Goal: Navigation & Orientation: Find specific page/section

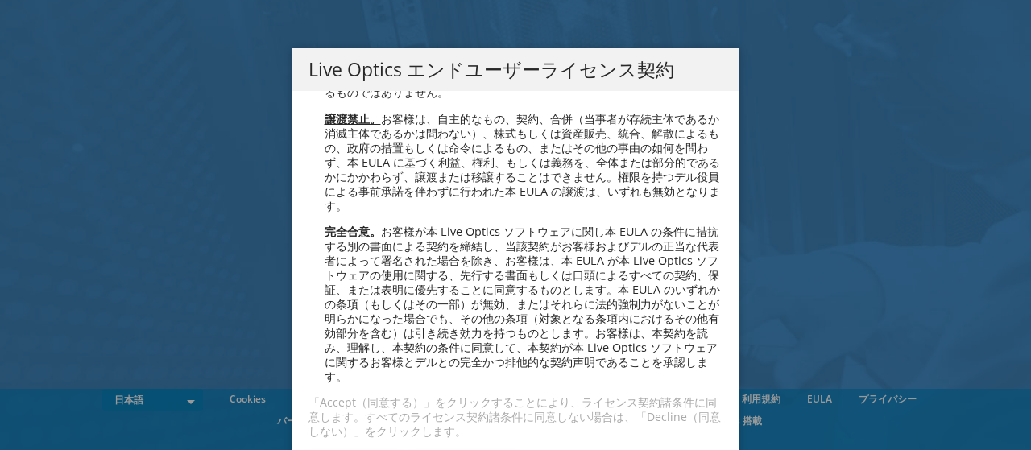
scroll to position [71, 0]
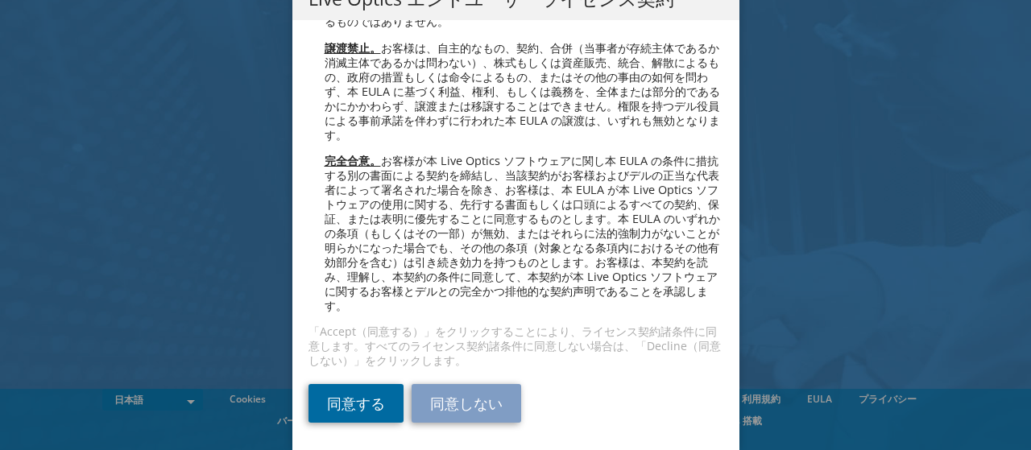
click at [338, 408] on link "同意する" at bounding box center [356, 403] width 95 height 39
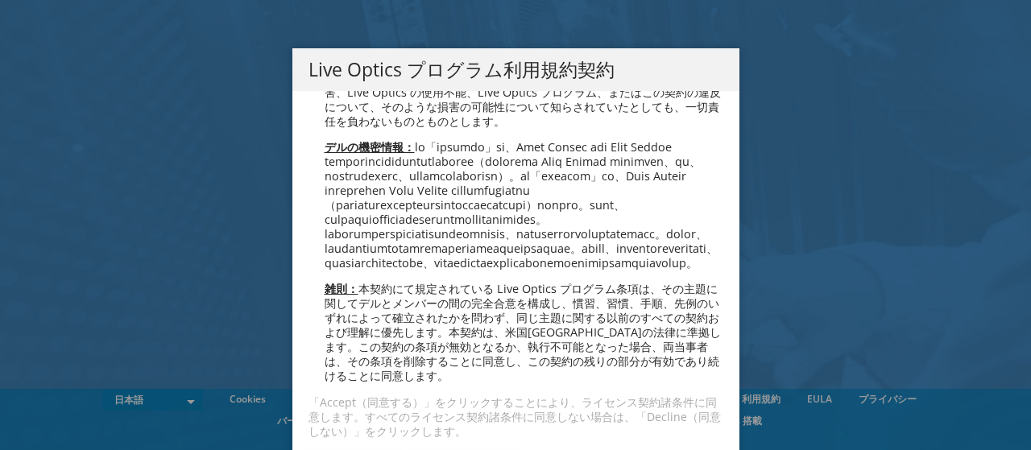
scroll to position [71, 0]
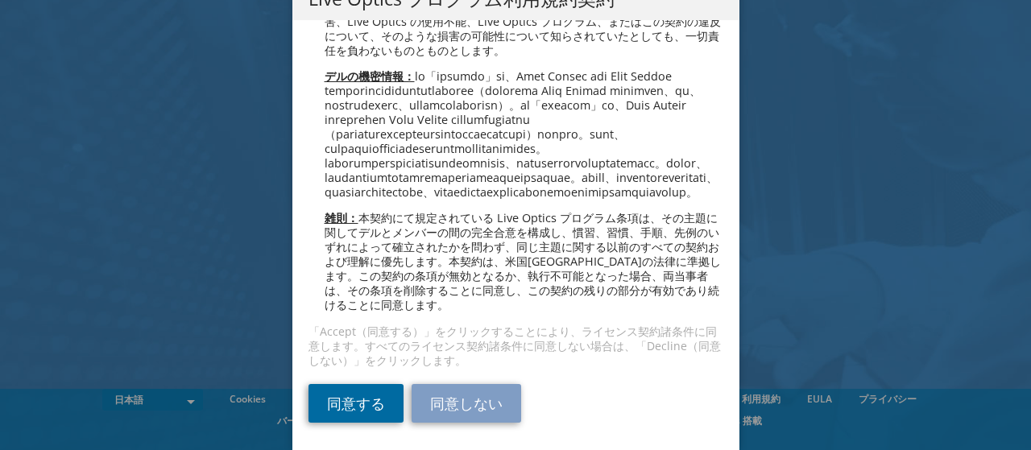
click at [315, 410] on link "同意する" at bounding box center [356, 403] width 95 height 39
